Goal: Task Accomplishment & Management: Complete application form

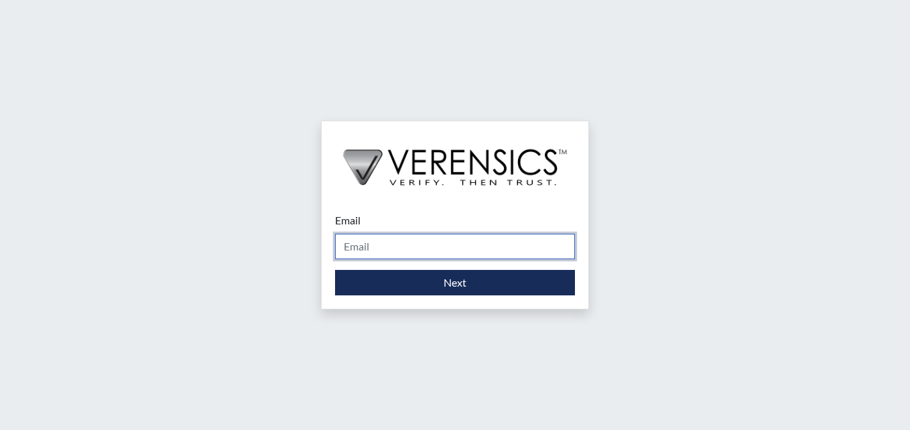
click at [439, 250] on input "Email" at bounding box center [455, 246] width 240 height 25
type input "[PERSON_NAME][EMAIL_ADDRESS][DOMAIN_NAME]"
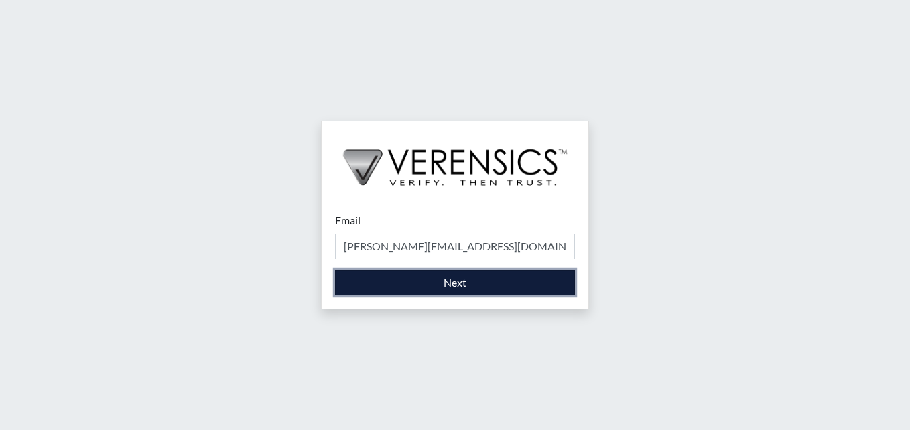
click at [490, 287] on button "Next" at bounding box center [455, 282] width 240 height 25
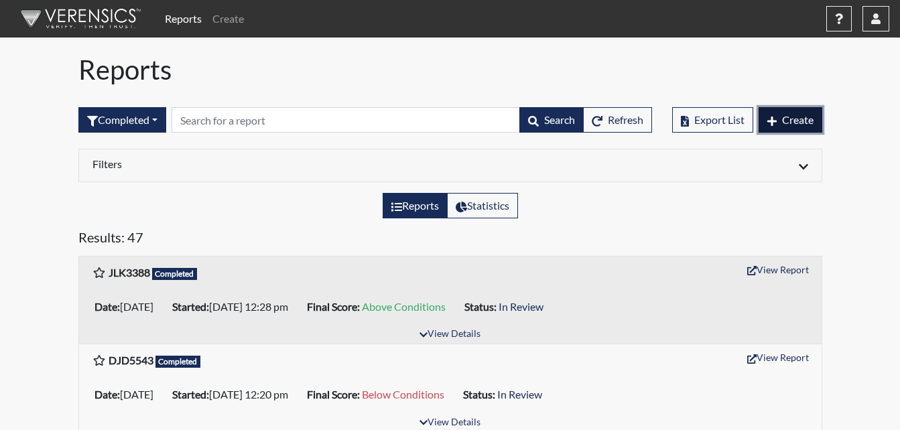
click at [782, 125] on span "Create" at bounding box center [797, 119] width 31 height 13
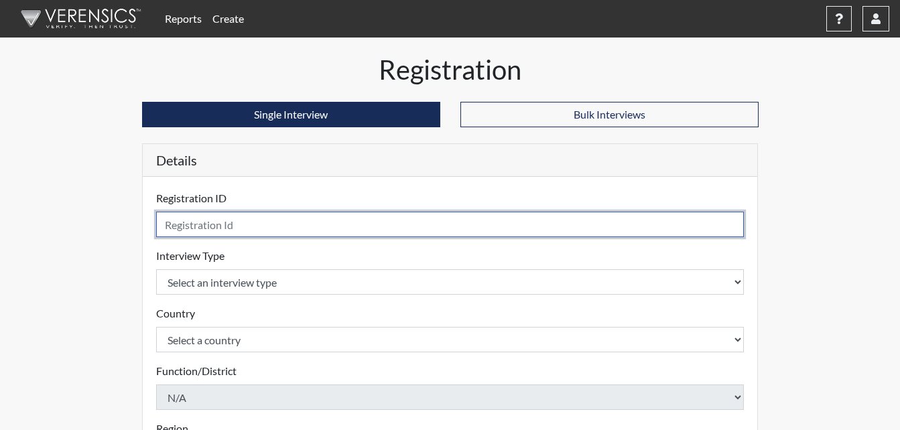
click at [217, 228] on input "text" at bounding box center [450, 224] width 588 height 25
type input "SDB1709"
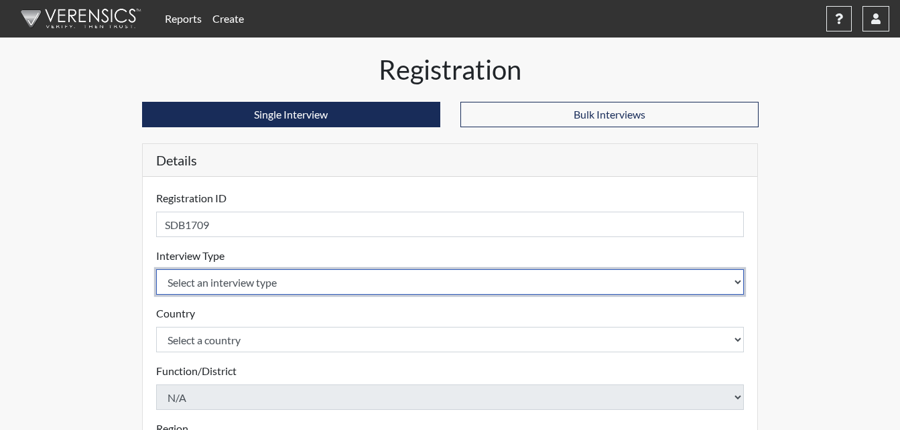
click at [272, 291] on select "Select an interview type Corrections Pre-Employment" at bounding box center [450, 281] width 588 height 25
select select "ff733e93-e1bf-11ea-9c9f-0eff0cf7eb8f"
click at [156, 269] on select "Select an interview type Corrections Pre-Employment" at bounding box center [450, 281] width 588 height 25
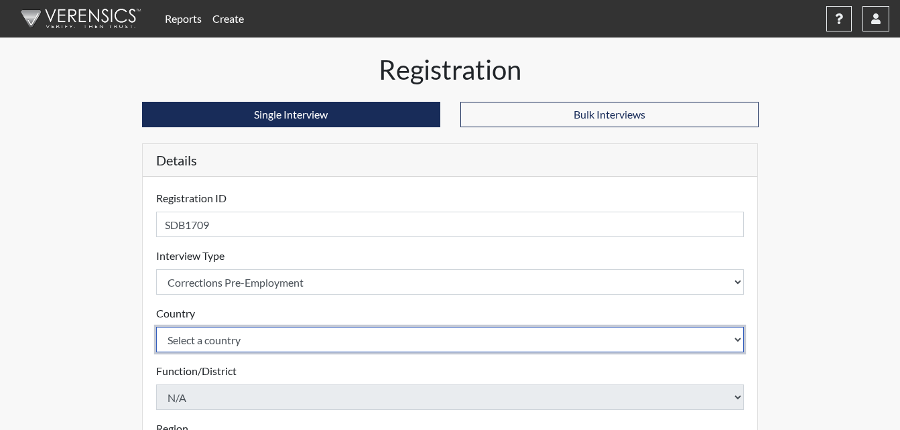
click at [261, 341] on select "Select a country [GEOGRAPHIC_DATA] [GEOGRAPHIC_DATA]" at bounding box center [450, 339] width 588 height 25
select select "united-states-of-[GEOGRAPHIC_DATA]"
click at [156, 327] on select "Select a country [GEOGRAPHIC_DATA] [GEOGRAPHIC_DATA]" at bounding box center [450, 339] width 588 height 25
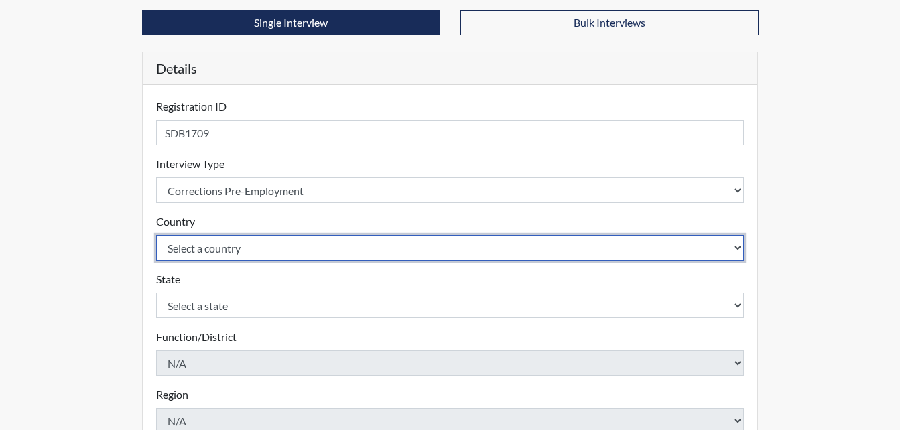
scroll to position [134, 0]
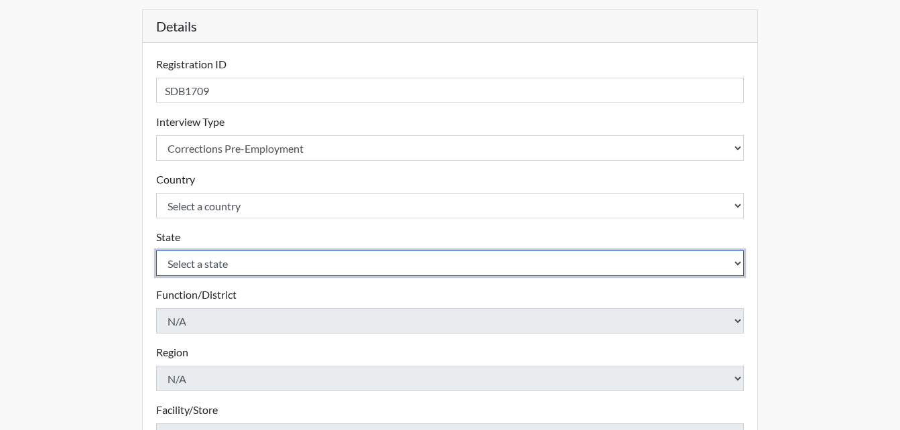
click at [318, 263] on select "Select a state [US_STATE] [US_STATE] [US_STATE] [US_STATE] [US_STATE] [US_STATE…" at bounding box center [450, 263] width 588 height 25
select select "GA"
click at [156, 251] on select "Select a state [US_STATE] [US_STATE] [US_STATE] [US_STATE] [US_STATE] [US_STATE…" at bounding box center [450, 263] width 588 height 25
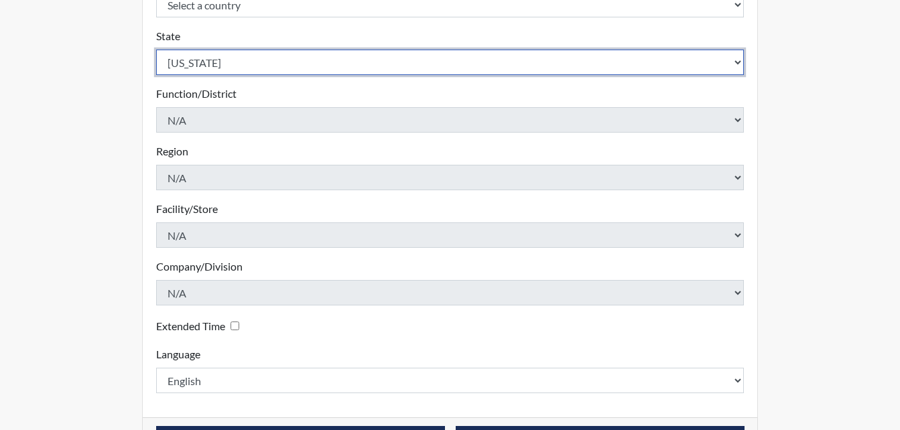
scroll to position [381, 0]
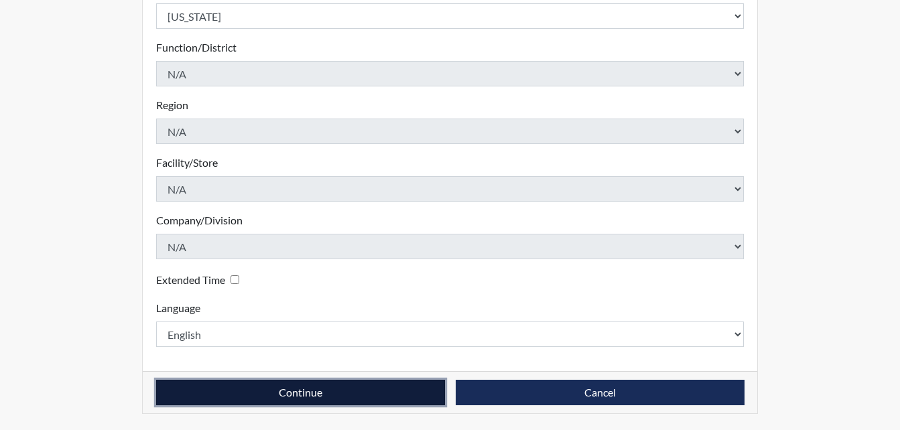
click at [352, 398] on button "Continue" at bounding box center [300, 392] width 289 height 25
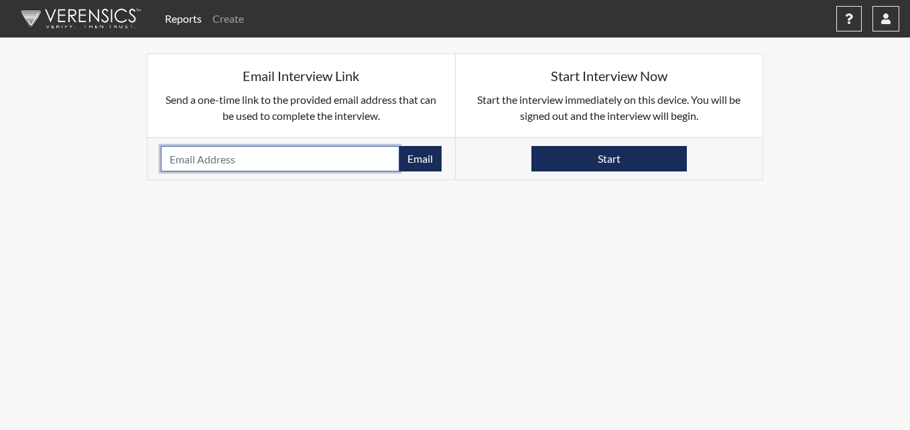
click at [334, 169] on input "email" at bounding box center [280, 158] width 239 height 25
type input "[PERSON_NAME][EMAIL_ADDRESS][DOMAIN_NAME]"
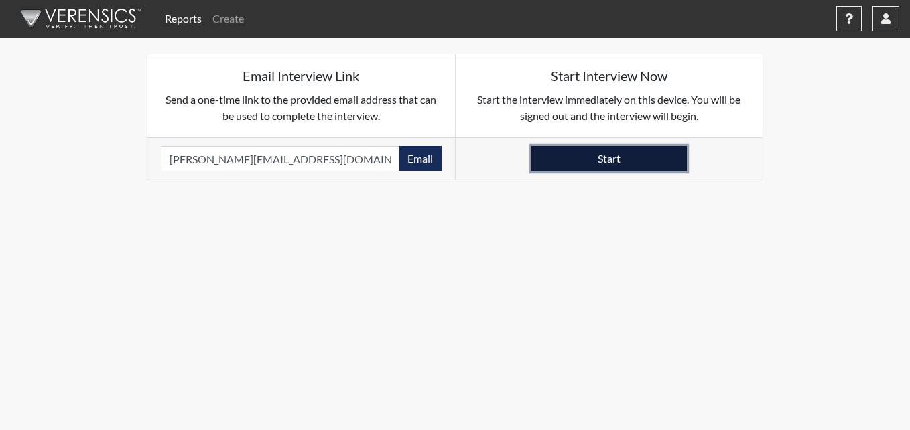
click at [558, 153] on button "Start" at bounding box center [608, 158] width 155 height 25
